Goal: Task Accomplishment & Management: Manage account settings

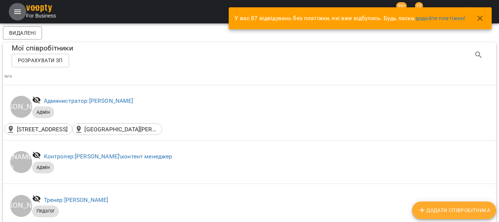
click at [19, 10] on icon "Menu" at bounding box center [17, 11] width 7 height 4
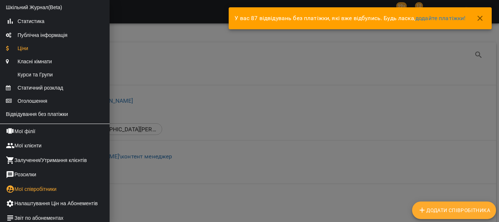
scroll to position [146, 0]
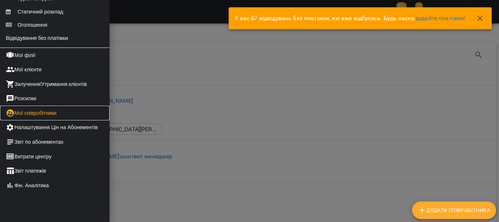
click at [53, 120] on link "Мої співробітники" at bounding box center [55, 113] width 110 height 15
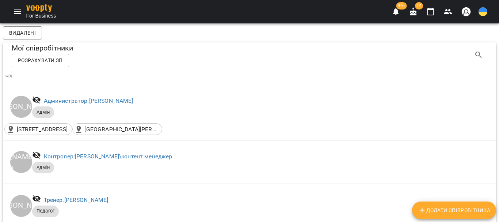
click at [443, 210] on span "Додати співробітника" at bounding box center [454, 210] width 72 height 9
select select "**"
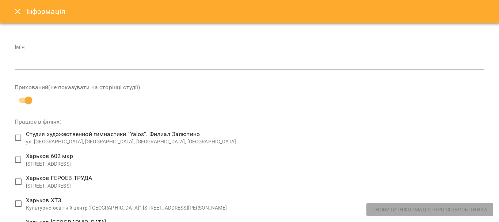
click at [45, 62] on input "text" at bounding box center [250, 64] width 470 height 12
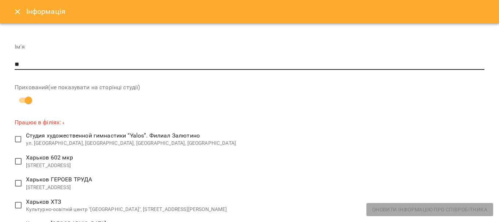
type input "*"
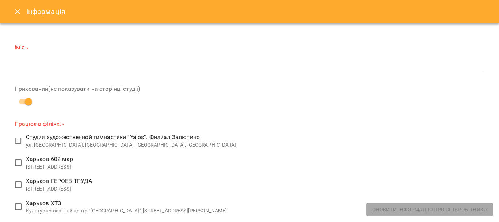
click at [18, 11] on icon "Close" at bounding box center [17, 11] width 9 height 9
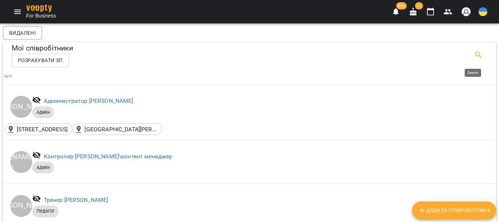
click at [475, 55] on icon "Search" at bounding box center [478, 55] width 6 height 6
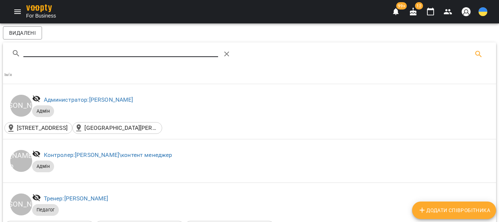
click at [37, 49] on input "Search" at bounding box center [120, 51] width 195 height 12
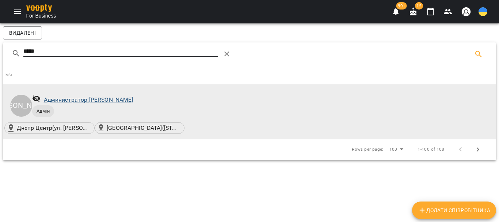
type input "*****"
click at [60, 101] on link "Администратор: [PERSON_NAME]" at bounding box center [88, 99] width 89 height 7
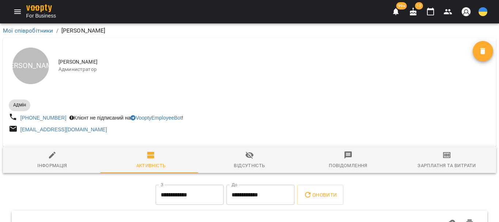
click at [54, 157] on icon "button" at bounding box center [52, 155] width 9 height 9
select select "**"
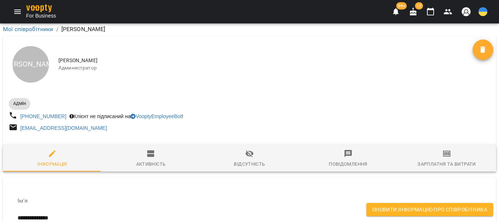
scroll to position [3397, 0]
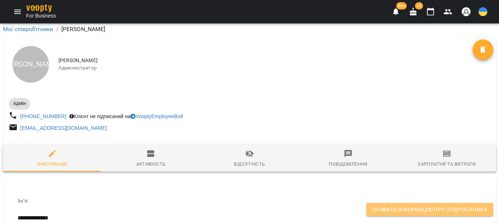
click at [393, 209] on span "Оновити інформацію про співробітника" at bounding box center [429, 209] width 115 height 9
